Goal: Check status

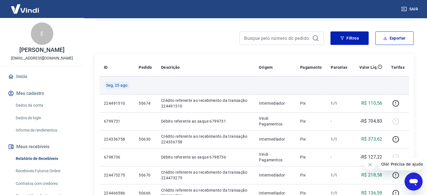
scroll to position [56, 0]
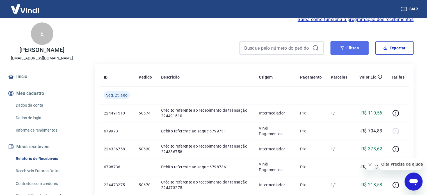
click at [347, 50] on button "Filtros" at bounding box center [350, 47] width 38 height 13
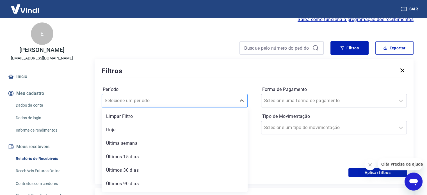
click at [230, 103] on div at bounding box center [169, 101] width 129 height 8
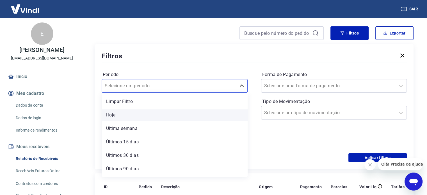
scroll to position [84, 0]
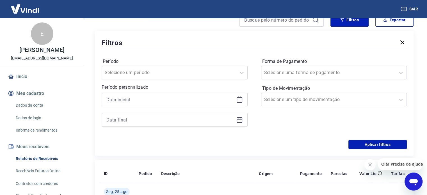
click at [200, 55] on div "Período Selecione um período Período personalizado Forma de Pagamento Selecione…" at bounding box center [254, 95] width 305 height 90
click at [237, 105] on div at bounding box center [175, 99] width 146 height 13
click at [239, 101] on icon at bounding box center [239, 99] width 7 height 7
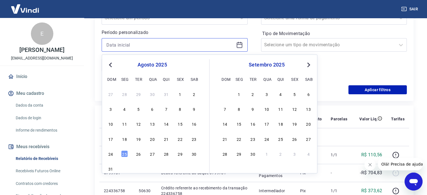
scroll to position [140, 0]
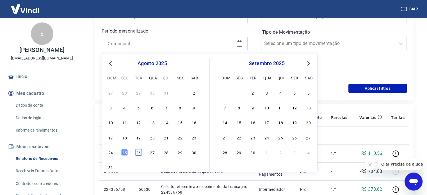
click at [138, 152] on div "26" at bounding box center [138, 152] width 7 height 7
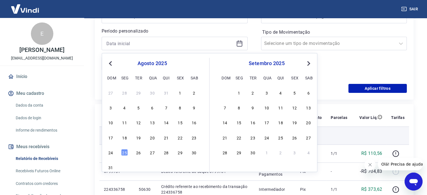
type input "[DATE]"
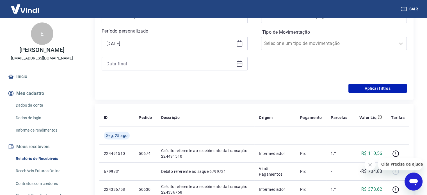
click at [237, 61] on icon at bounding box center [239, 63] width 7 height 7
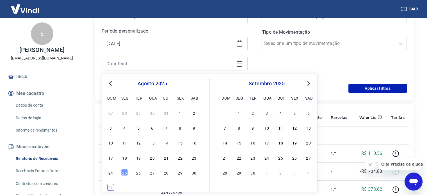
click at [109, 185] on div "31" at bounding box center [110, 187] width 7 height 7
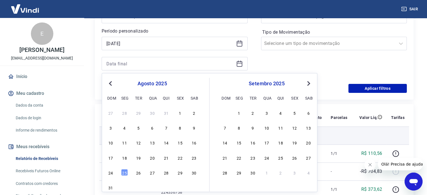
type input "[DATE]"
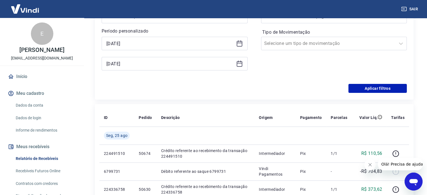
click at [303, 71] on div "Forma de Pagamento Selecione uma forma de pagamento Tipo de Movimentação Seleci…" at bounding box center [334, 39] width 146 height 76
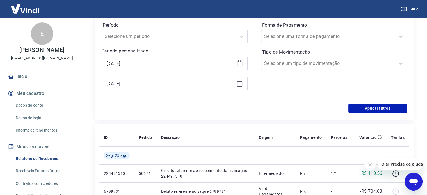
scroll to position [112, 0]
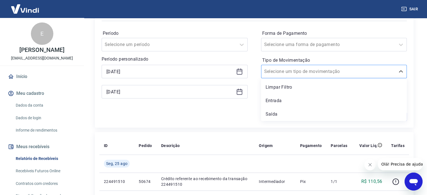
click at [307, 73] on input "Tipo de Movimentação" at bounding box center [292, 71] width 57 height 7
click at [279, 98] on div "Entrada" at bounding box center [334, 100] width 146 height 11
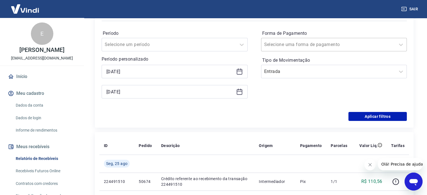
click at [298, 42] on input "Forma de Pagamento" at bounding box center [292, 44] width 57 height 7
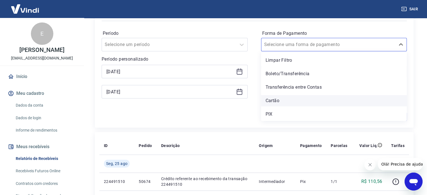
click at [278, 102] on div "Cartão" at bounding box center [334, 100] width 146 height 11
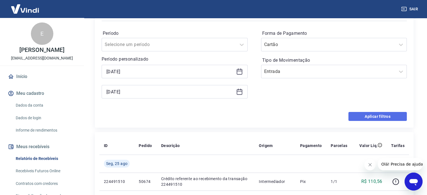
click at [376, 114] on button "Aplicar filtros" at bounding box center [378, 116] width 58 height 9
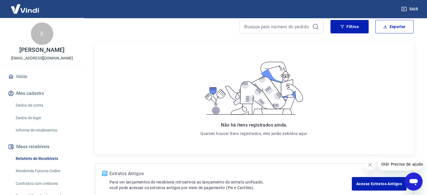
scroll to position [111, 0]
